Goal: Communication & Community: Participate in discussion

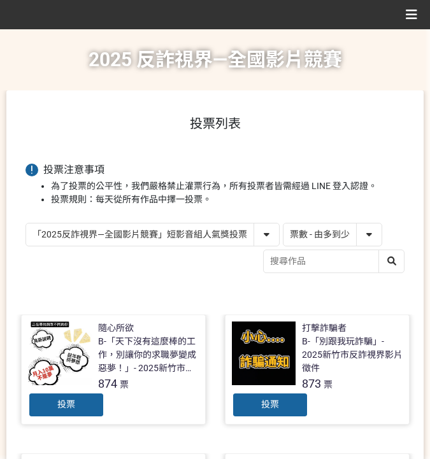
select select "vote"
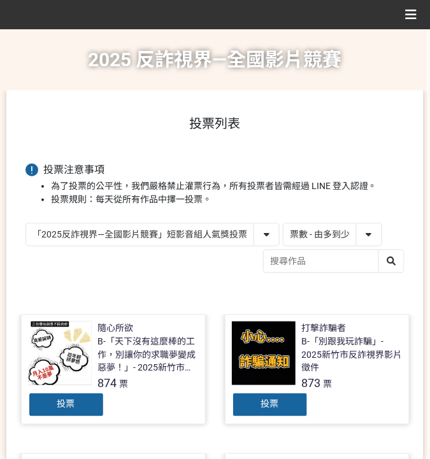
click at [260, 395] on div "投票" at bounding box center [270, 404] width 76 height 25
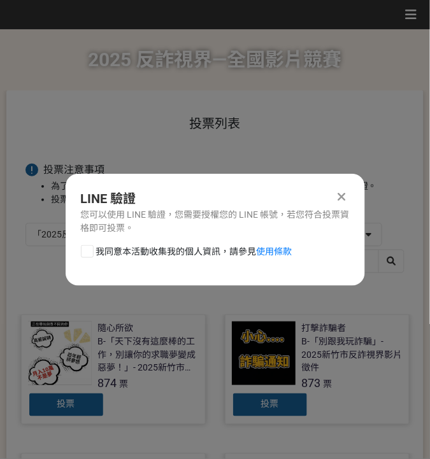
click at [111, 256] on span "我同意本活動收集我的個人資訊，請參見 使用條款" at bounding box center [194, 251] width 196 height 13
click at [90, 255] on input "我同意本活動收集我的個人資訊，請參見 使用條款" at bounding box center [85, 251] width 8 height 8
checkbox input "false"
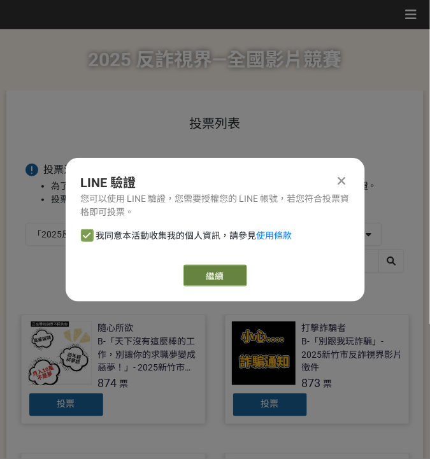
click at [207, 271] on link "繼續" at bounding box center [215, 276] width 64 height 22
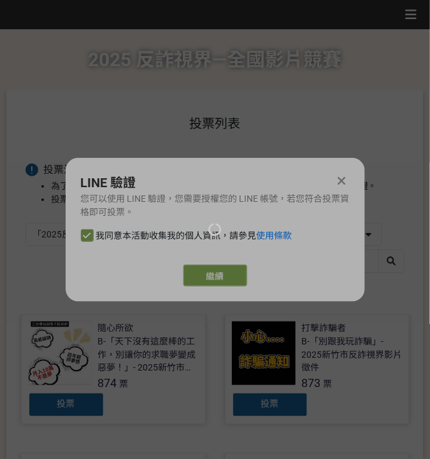
click at [223, 284] on div at bounding box center [215, 229] width 430 height 459
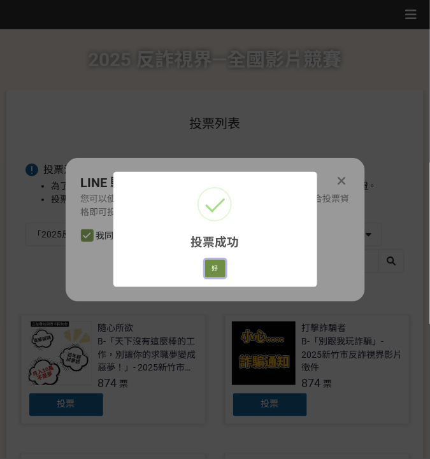
click at [215, 268] on button "好" at bounding box center [215, 269] width 20 height 18
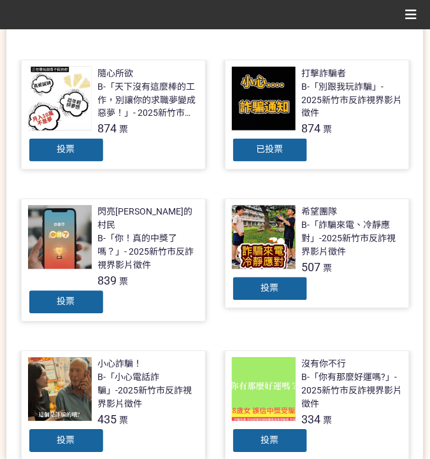
scroll to position [169, 0]
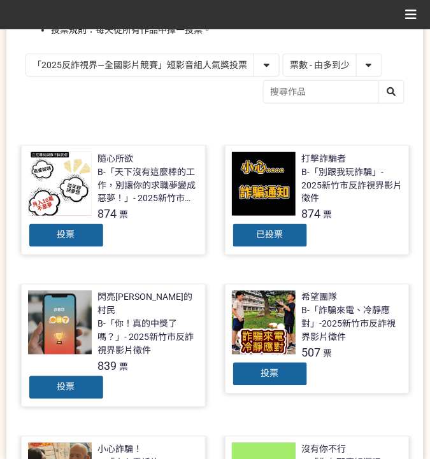
click at [193, 62] on select "「2025反詐視界—全國影片競賽」短影音組人氣獎投票 「2025反詐視界—全國影片競賽」短片組人氣獎投票" at bounding box center [152, 65] width 253 height 22
select select "13146"
click at [26, 54] on select "「2025反詐視界—全國影片競賽」短影音組人氣獎投票 「2025反詐視界—全國影片競賽」短片組人氣獎投票" at bounding box center [152, 65] width 253 height 22
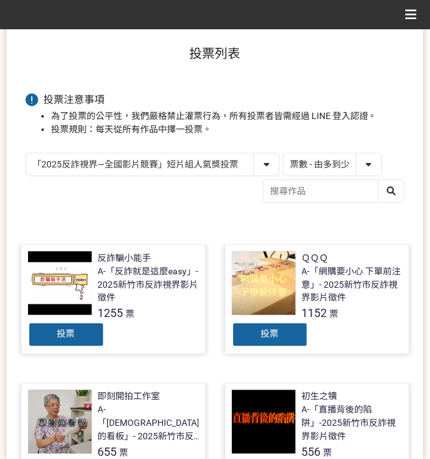
scroll to position [85, 0]
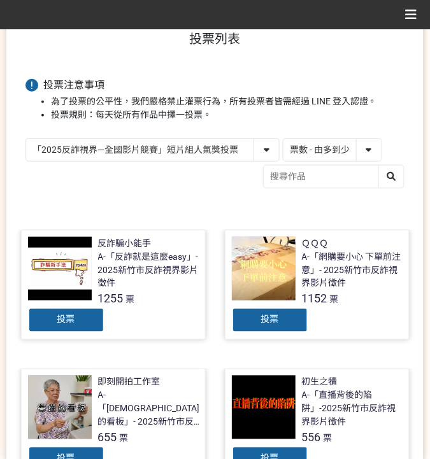
click at [276, 320] on span "投票" at bounding box center [270, 319] width 18 height 10
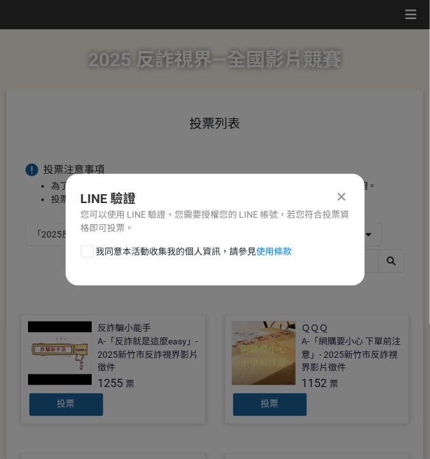
click at [201, 259] on div "我同意本活動收集我的個人資訊，請參見 使用條款" at bounding box center [215, 257] width 299 height 25
click at [213, 253] on span "我同意本活動收集我的個人資訊，請參見 使用條款" at bounding box center [194, 251] width 196 height 13
click at [90, 253] on input "我同意本活動收集我的個人資訊，請參見 使用條款" at bounding box center [85, 251] width 8 height 8
checkbox input "false"
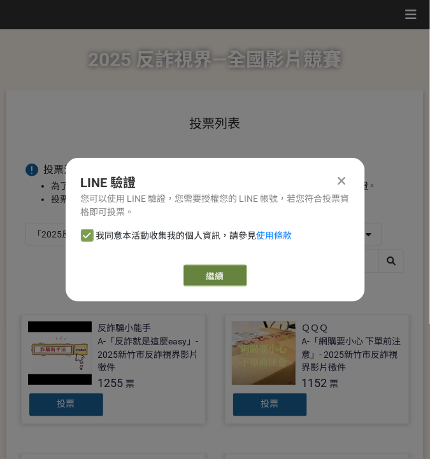
click at [225, 276] on link "繼續" at bounding box center [215, 276] width 64 height 22
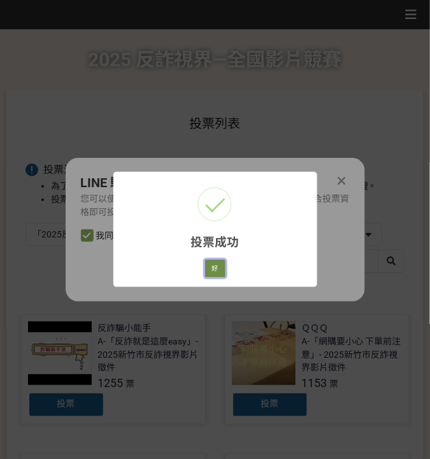
click at [216, 272] on button "好" at bounding box center [215, 269] width 20 height 18
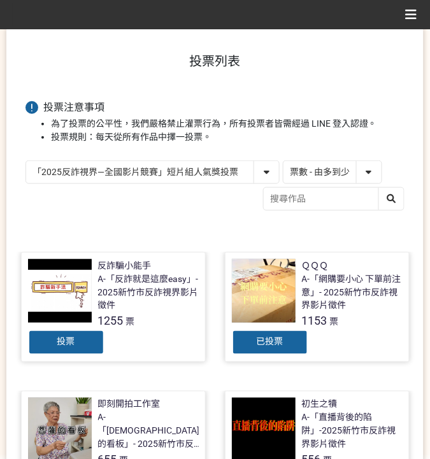
scroll to position [81, 0]
